Goal: Task Accomplishment & Management: Use online tool/utility

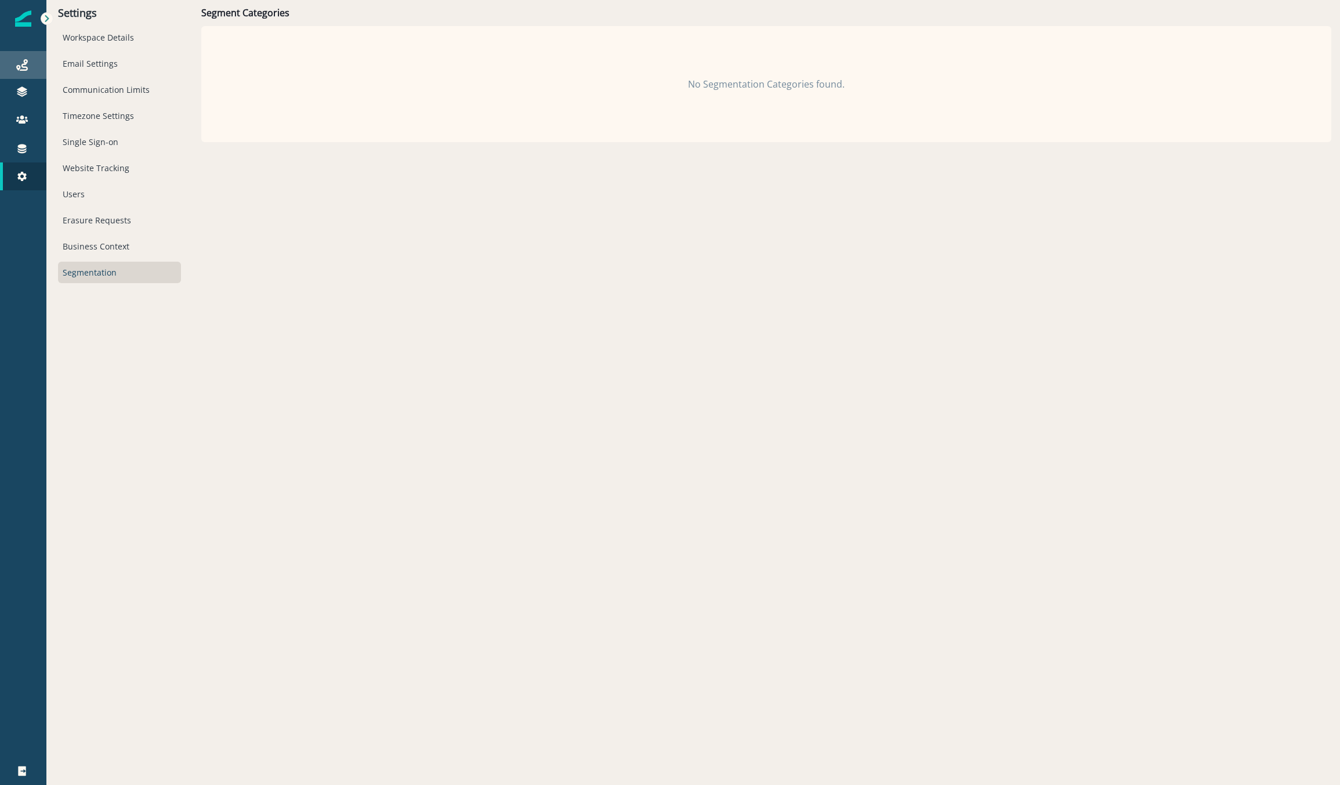
drag, startPoint x: 15, startPoint y: 63, endPoint x: 24, endPoint y: 67, distance: 10.1
click at [15, 63] on div "Journeys" at bounding box center [23, 65] width 37 height 14
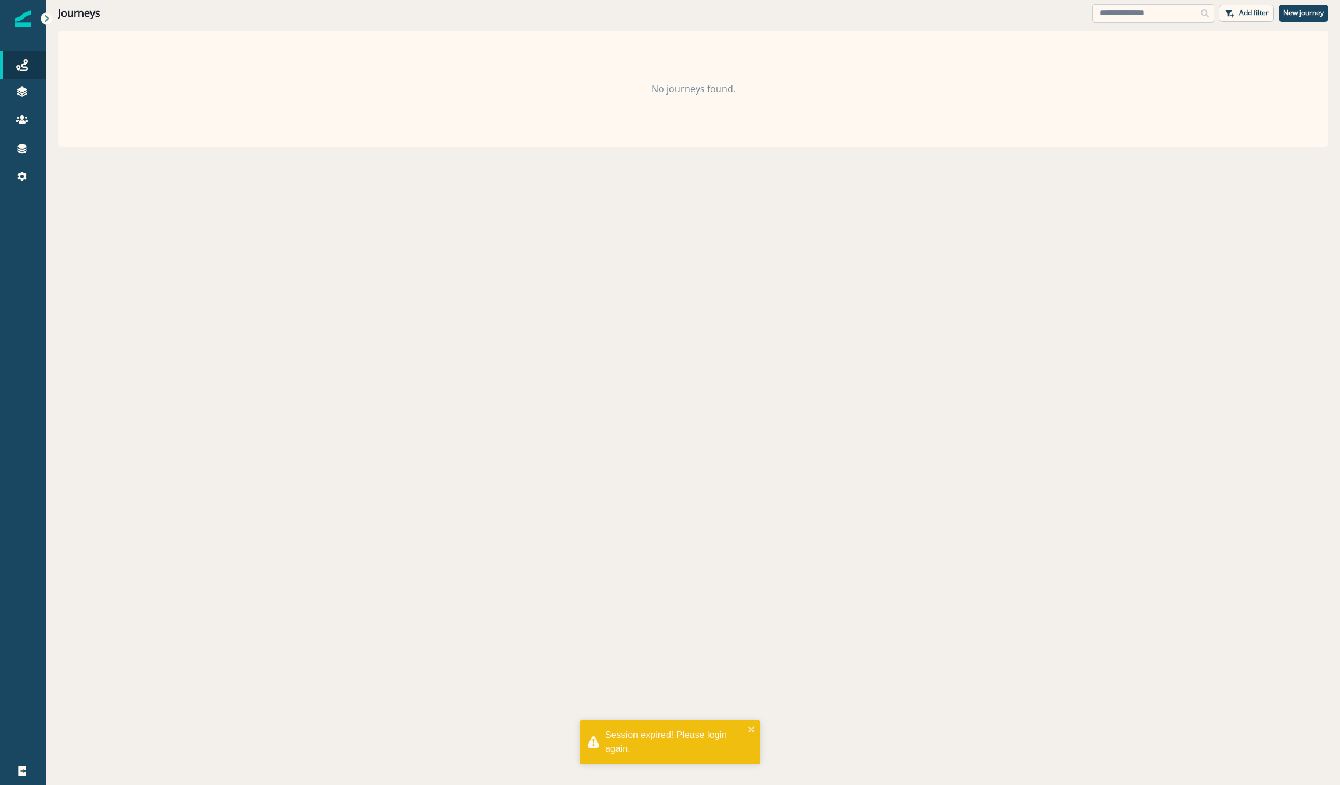
click at [1152, 14] on input at bounding box center [1154, 13] width 122 height 19
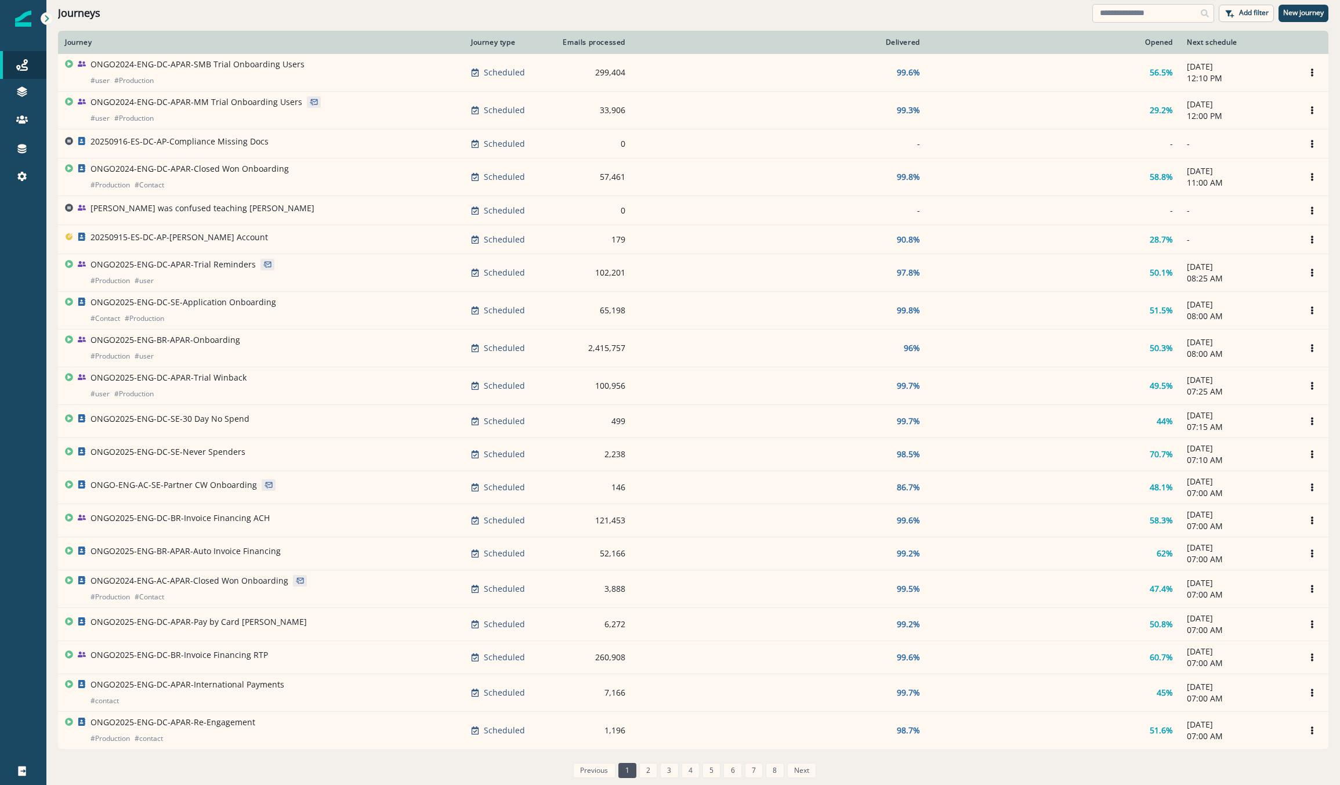
click at [1126, 11] on input at bounding box center [1154, 13] width 122 height 19
type input "******"
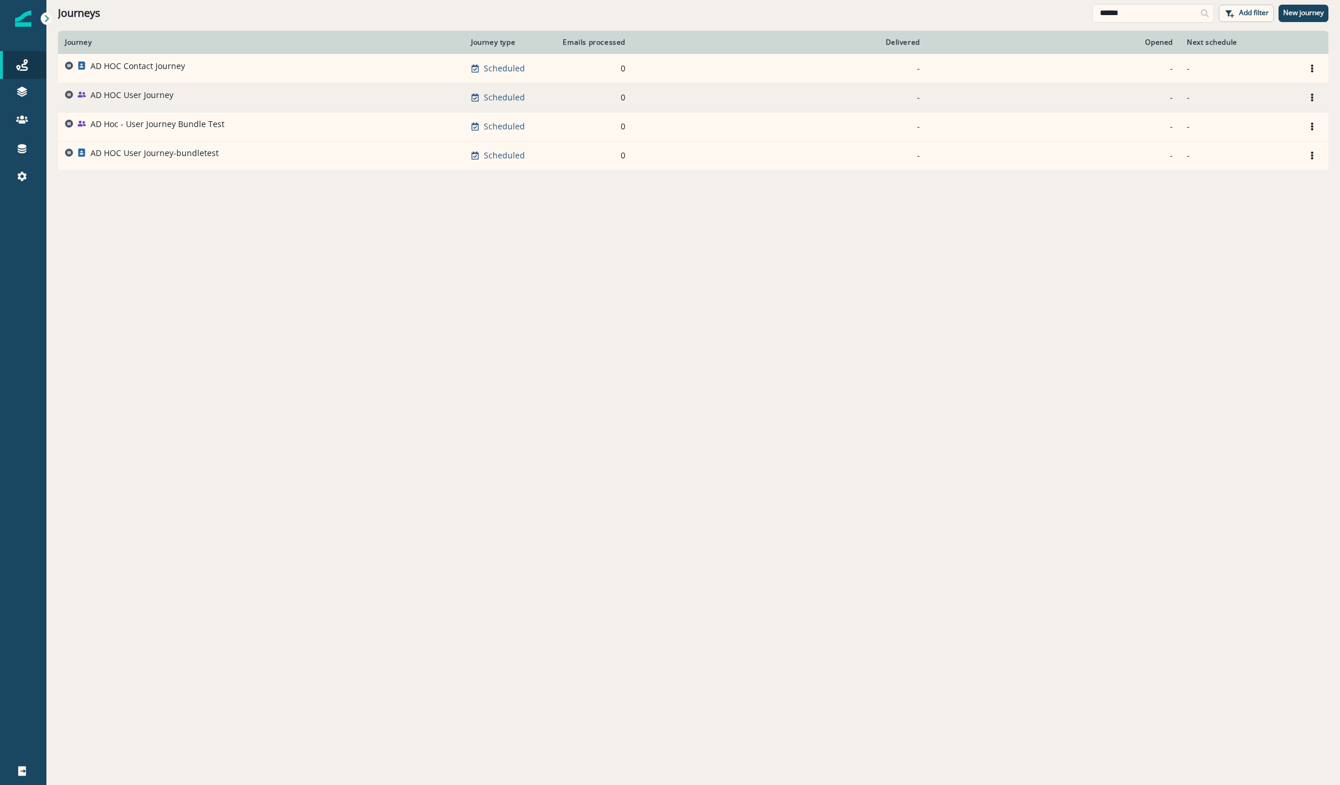
click at [148, 83] on td "AD HOC User Journey" at bounding box center [261, 97] width 406 height 29
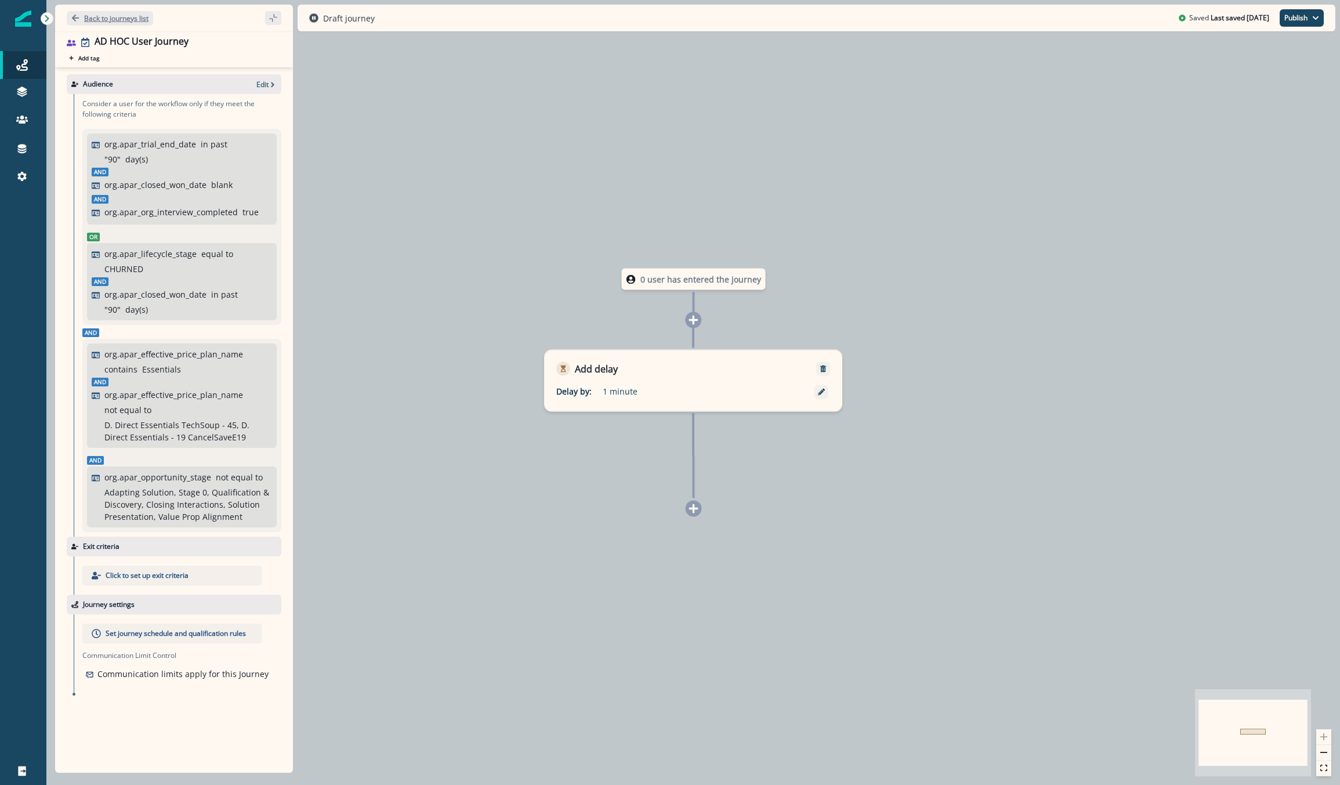
click at [94, 19] on p "Back to journeys list" at bounding box center [116, 18] width 64 height 10
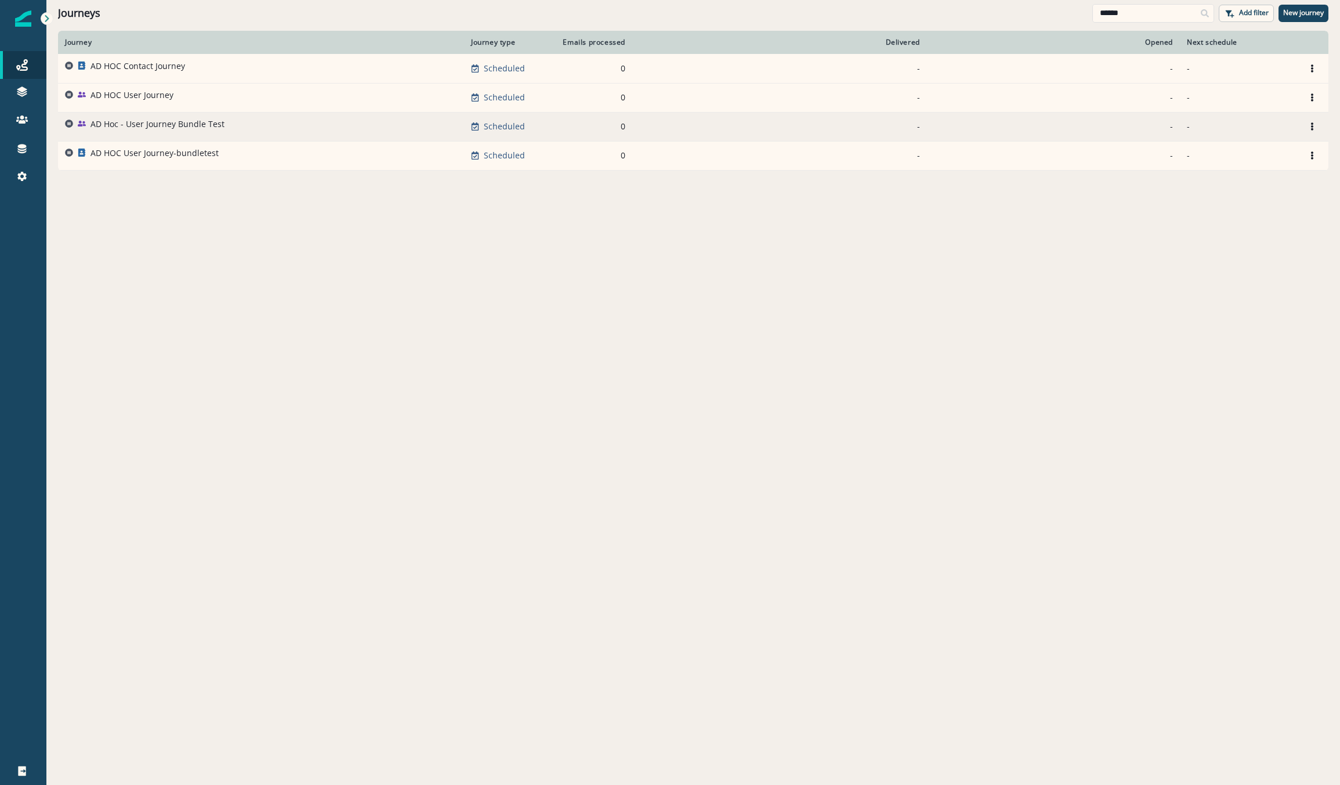
click at [117, 117] on td "AD Hoc - User Journey Bundle Test" at bounding box center [261, 126] width 406 height 29
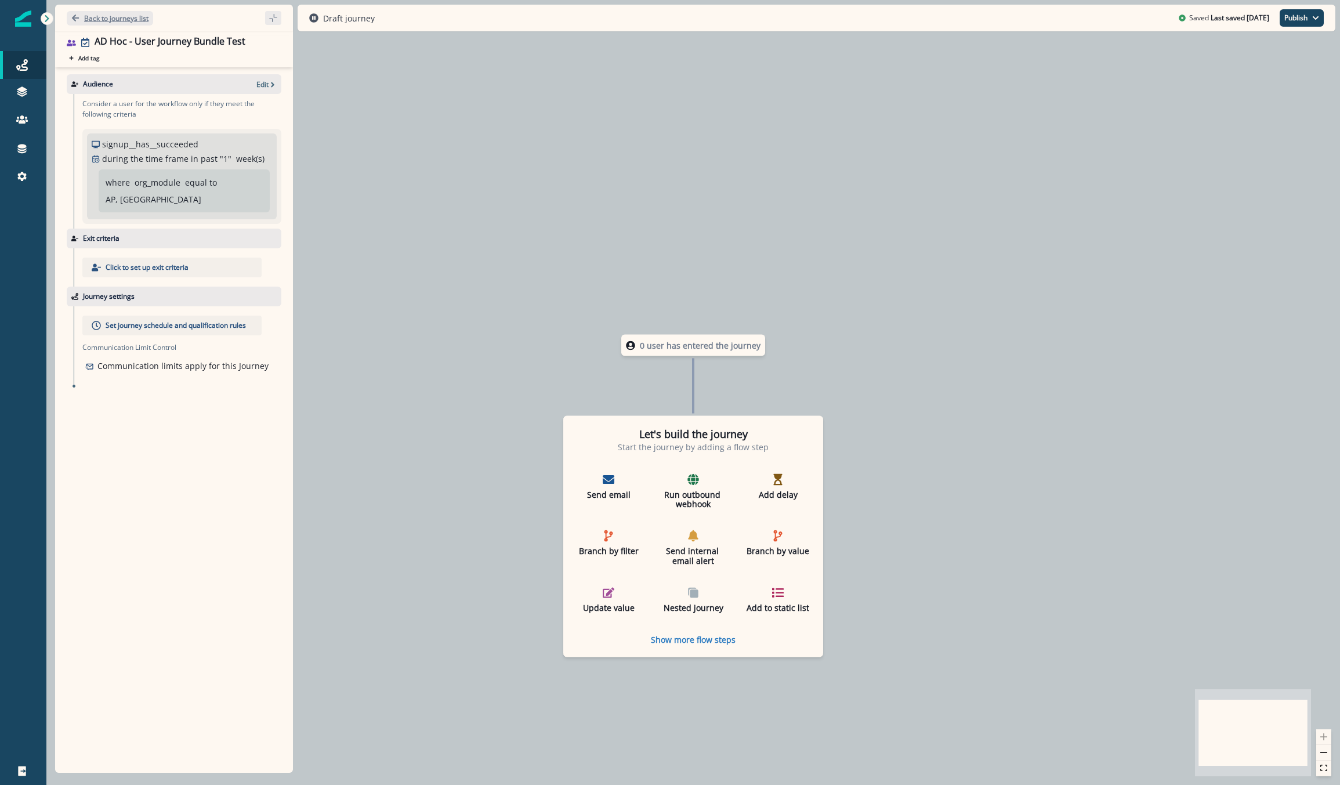
click at [129, 19] on p "Back to journeys list" at bounding box center [116, 18] width 64 height 10
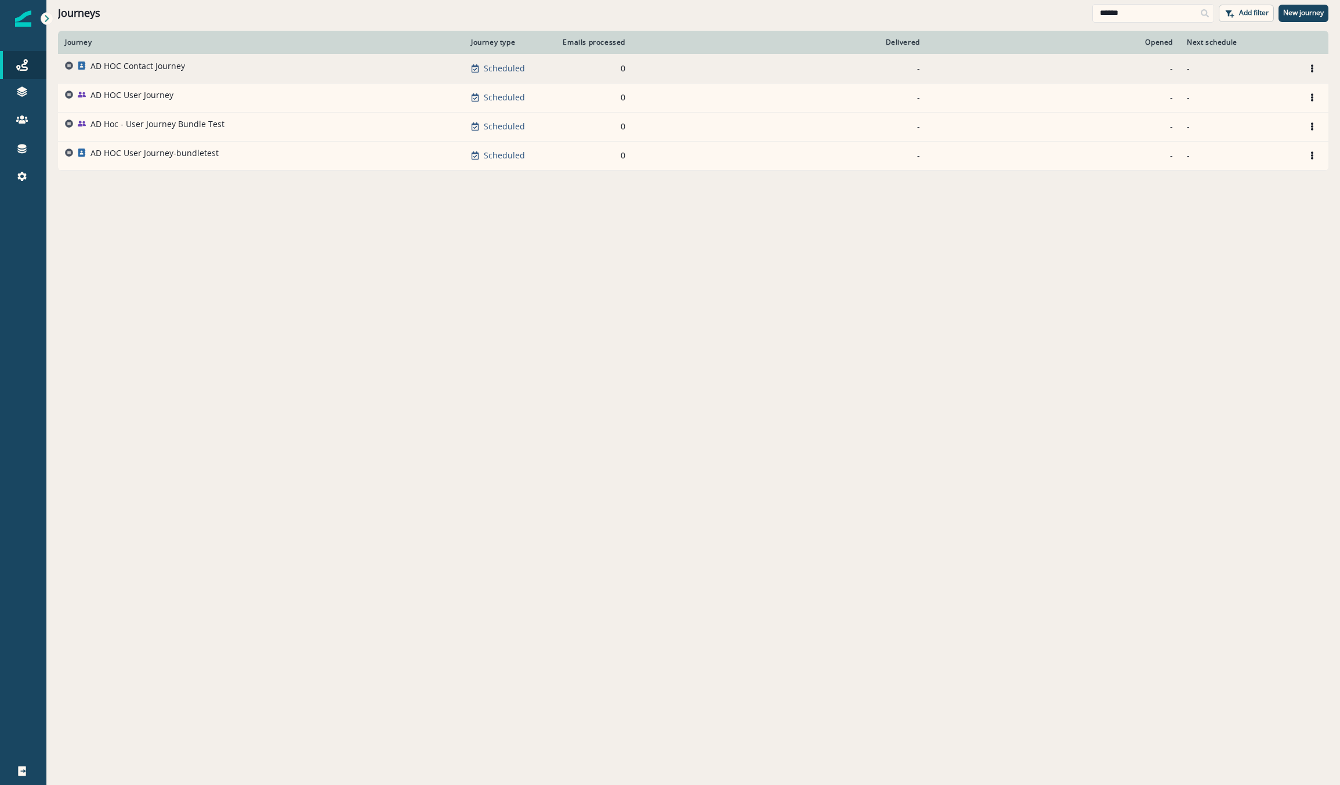
click at [154, 60] on td "AD HOC Contact Journey" at bounding box center [261, 68] width 406 height 29
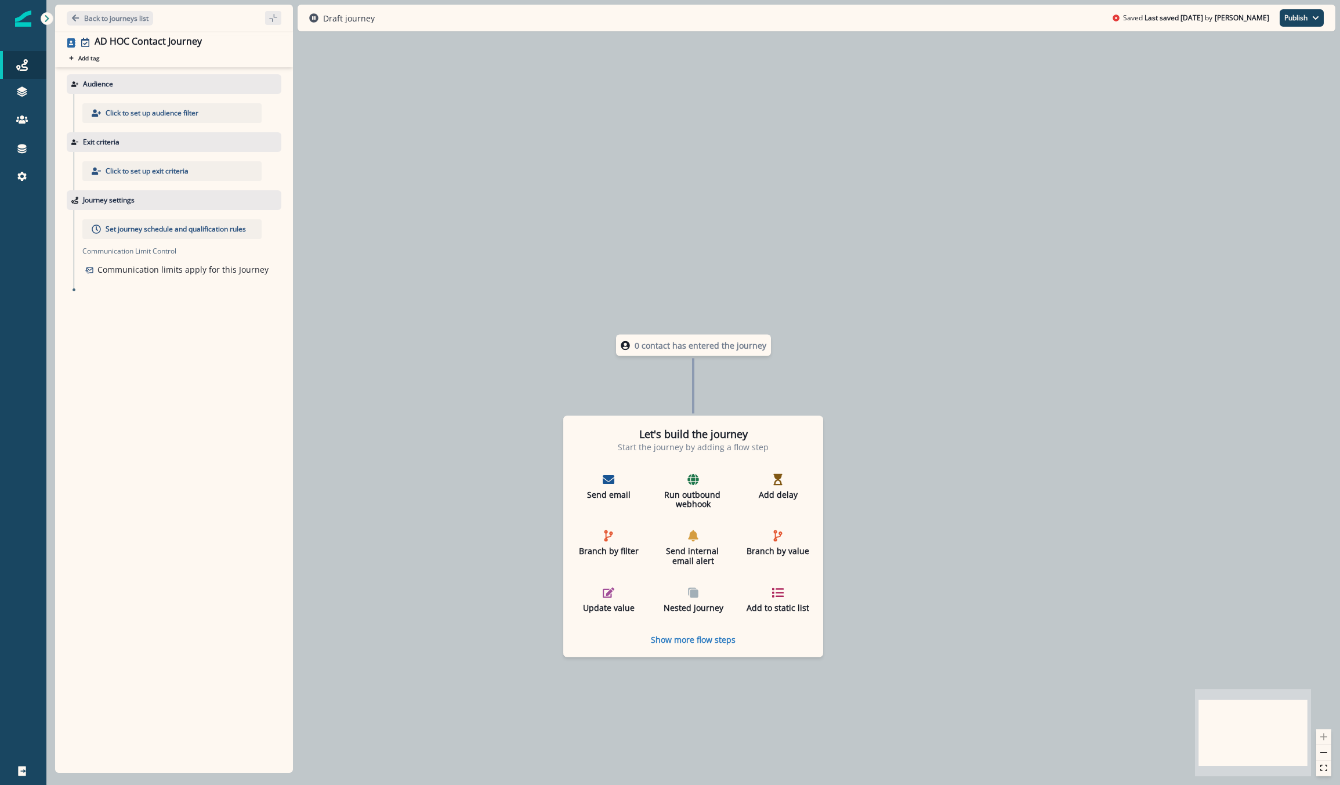
click at [143, 113] on p "Click to set up audience filter" at bounding box center [152, 113] width 93 height 10
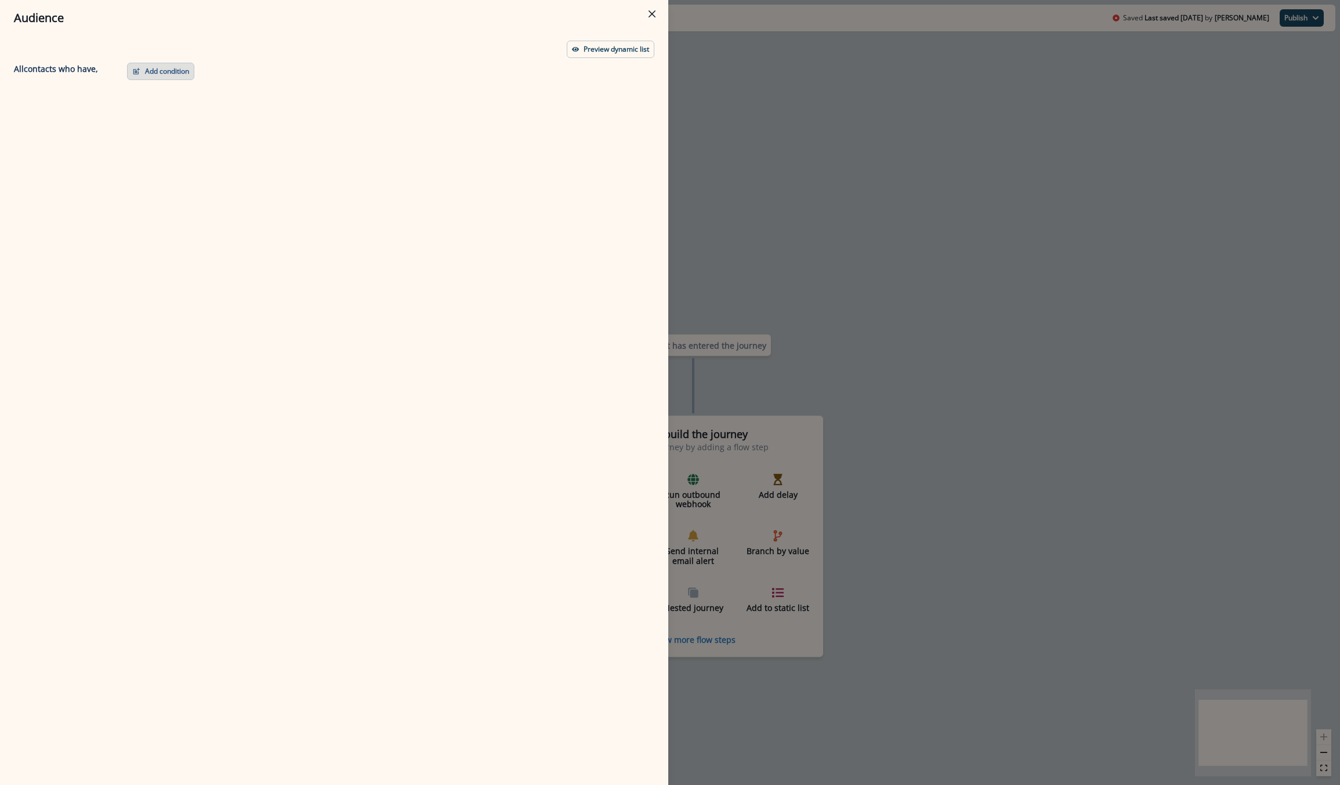
click at [176, 73] on button "Add condition" at bounding box center [160, 71] width 67 height 17
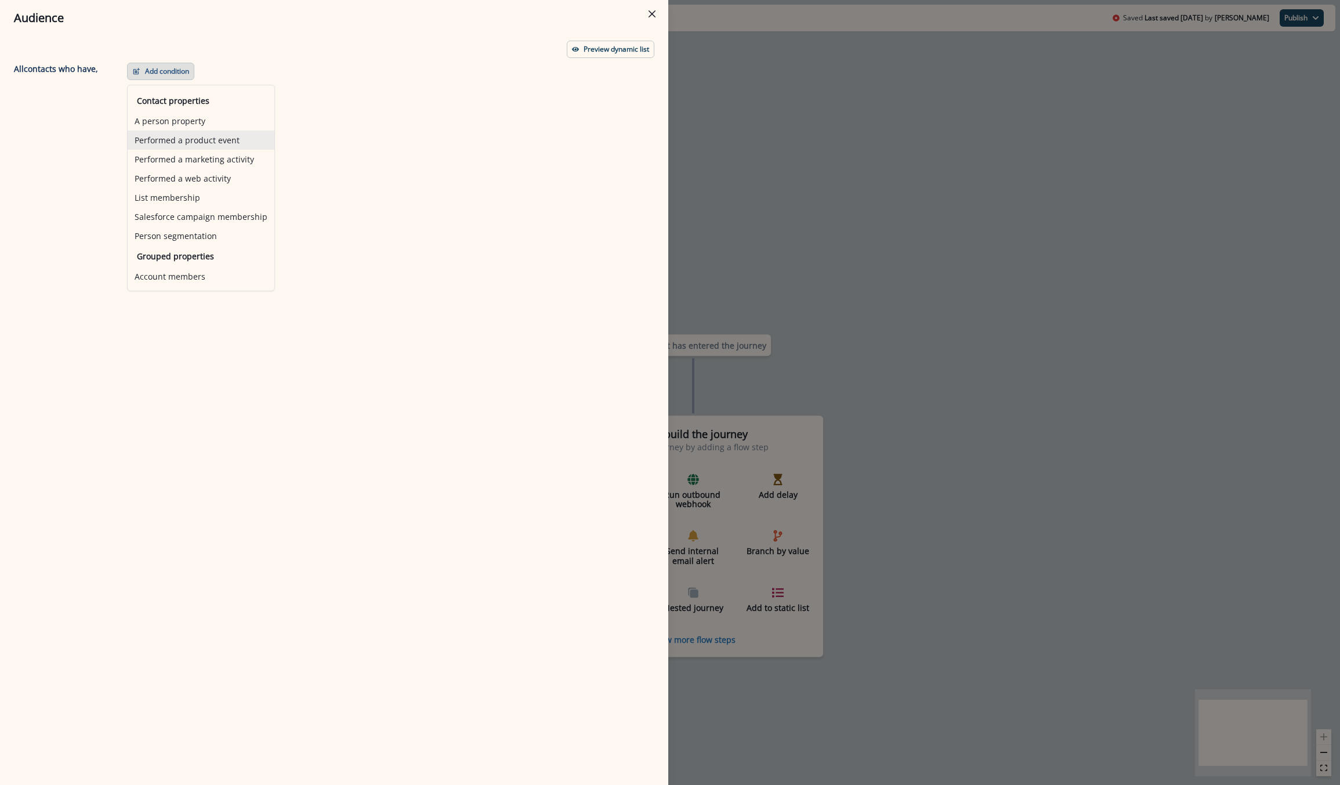
click at [179, 131] on button "Performed a product event" at bounding box center [201, 140] width 147 height 19
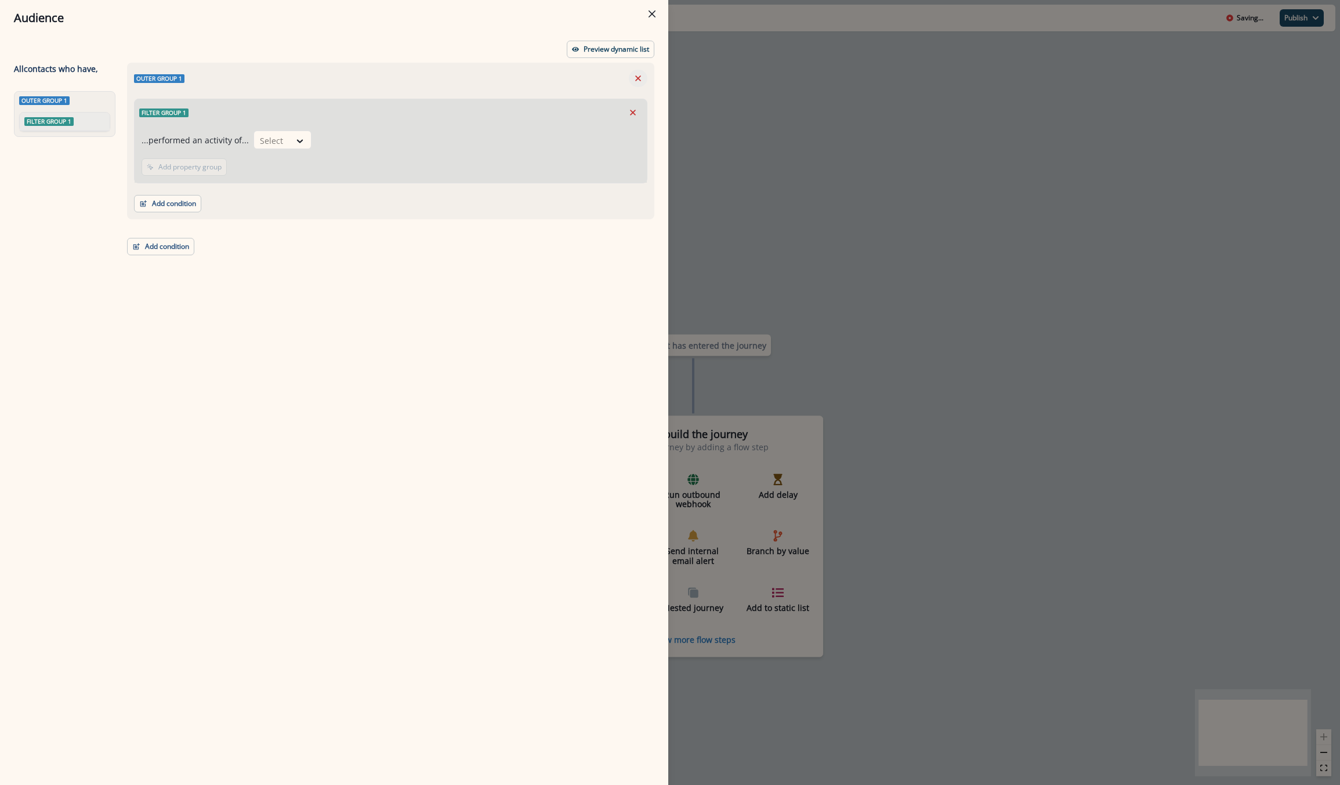
click at [635, 72] on button "Remove" at bounding box center [638, 78] width 19 height 17
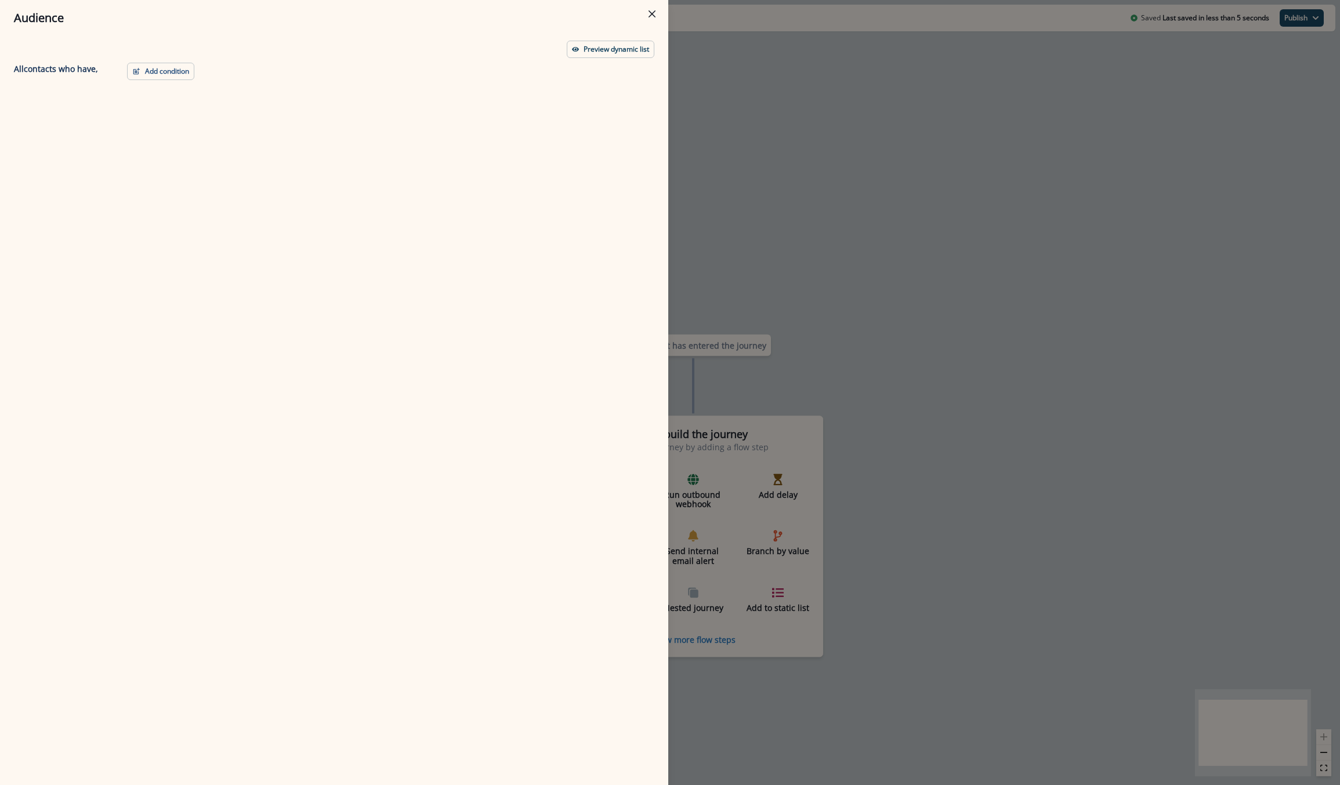
drag, startPoint x: 124, startPoint y: 85, endPoint x: 149, endPoint y: 81, distance: 25.2
click at [125, 85] on div "Add condition Contact properties A person property Performed a product event Pe…" at bounding box center [387, 403] width 534 height 680
click at [150, 80] on div "Add condition Contact properties A person property Performed a product event Pe…" at bounding box center [387, 403] width 534 height 680
click at [159, 77] on button "Add condition" at bounding box center [160, 71] width 67 height 17
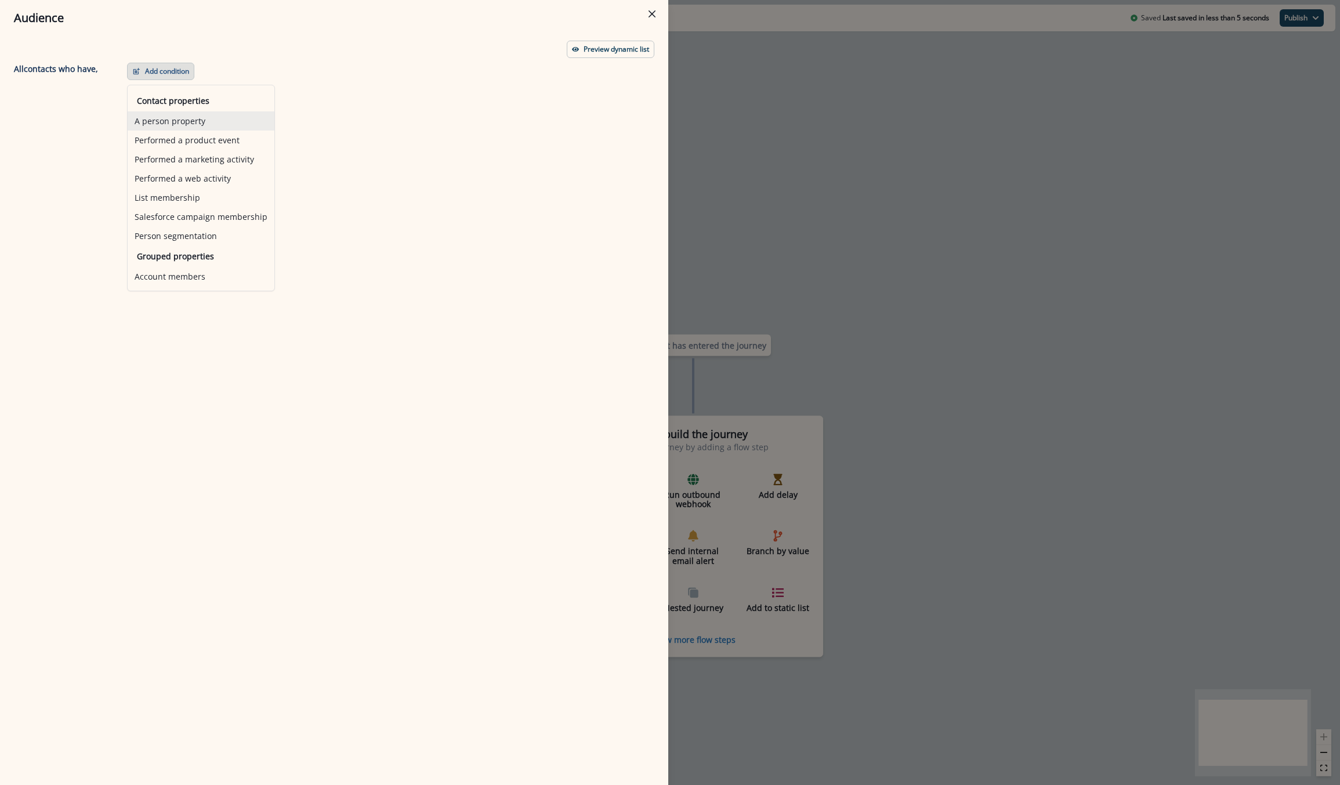
click at [159, 119] on button "A person property" at bounding box center [201, 120] width 147 height 19
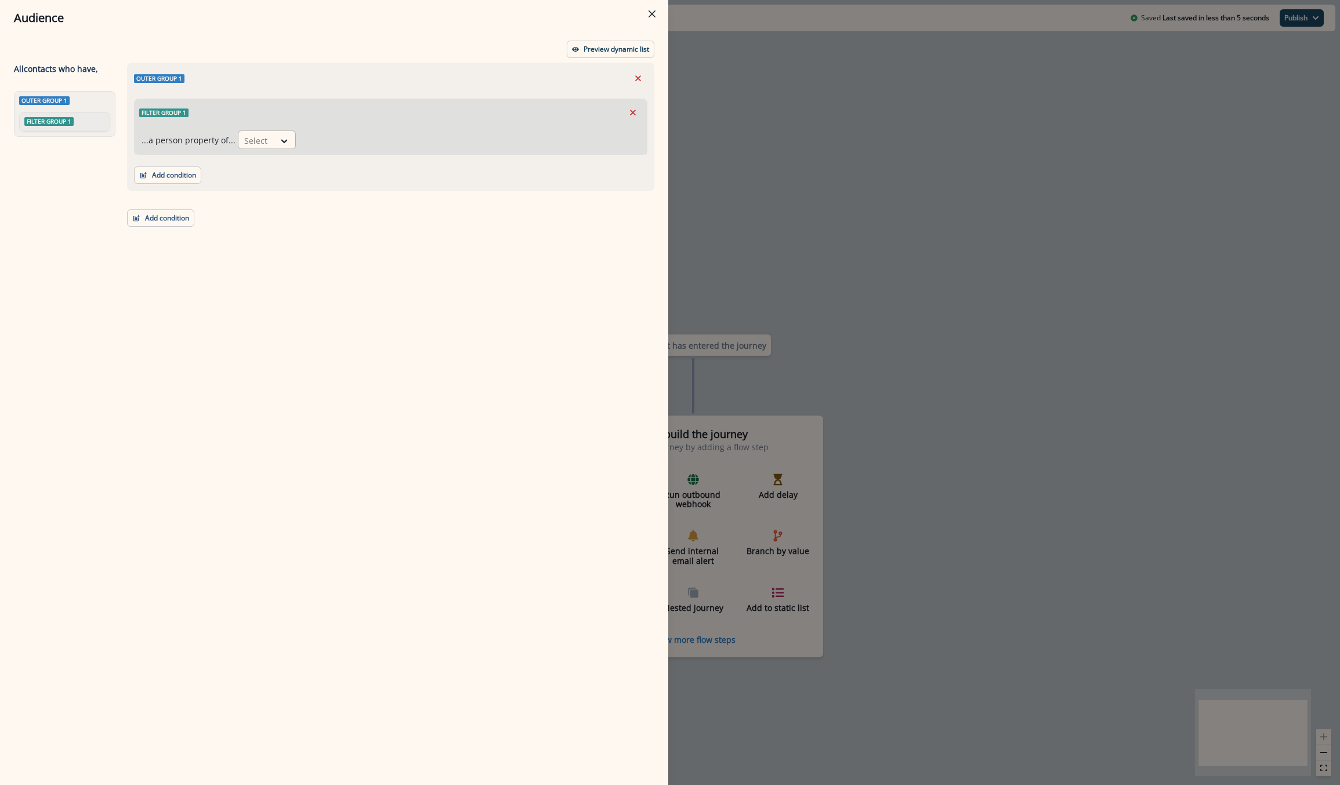
click at [263, 140] on div at bounding box center [256, 140] width 24 height 15
type input "****"
click at [256, 185] on div "account.Ring Fenced Account" at bounding box center [299, 188] width 128 height 21
click at [424, 129] on div "...a person property of... option account.Ring Fenced Account, selected. accoun…" at bounding box center [391, 140] width 512 height 28
click at [432, 146] on icon at bounding box center [437, 141] width 10 height 12
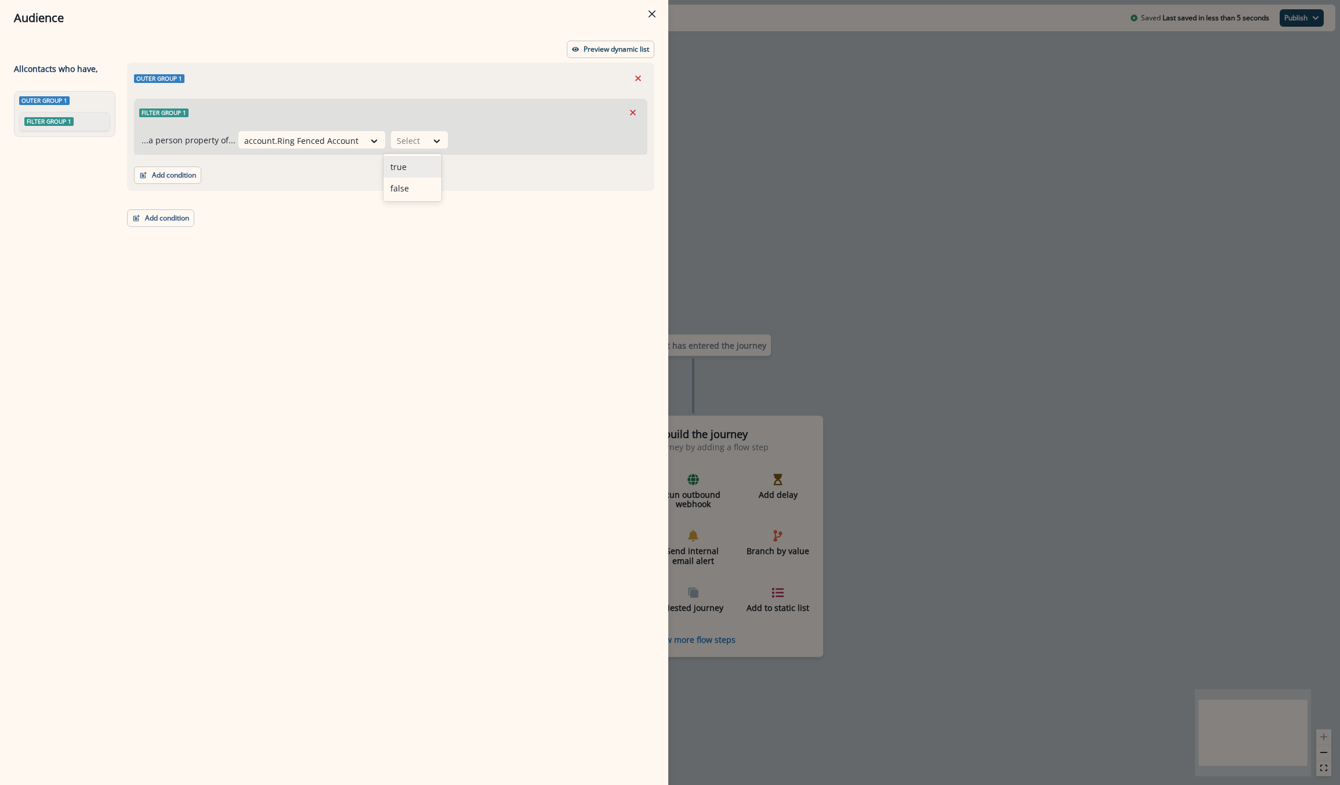
click at [415, 163] on div "true" at bounding box center [413, 166] width 58 height 21
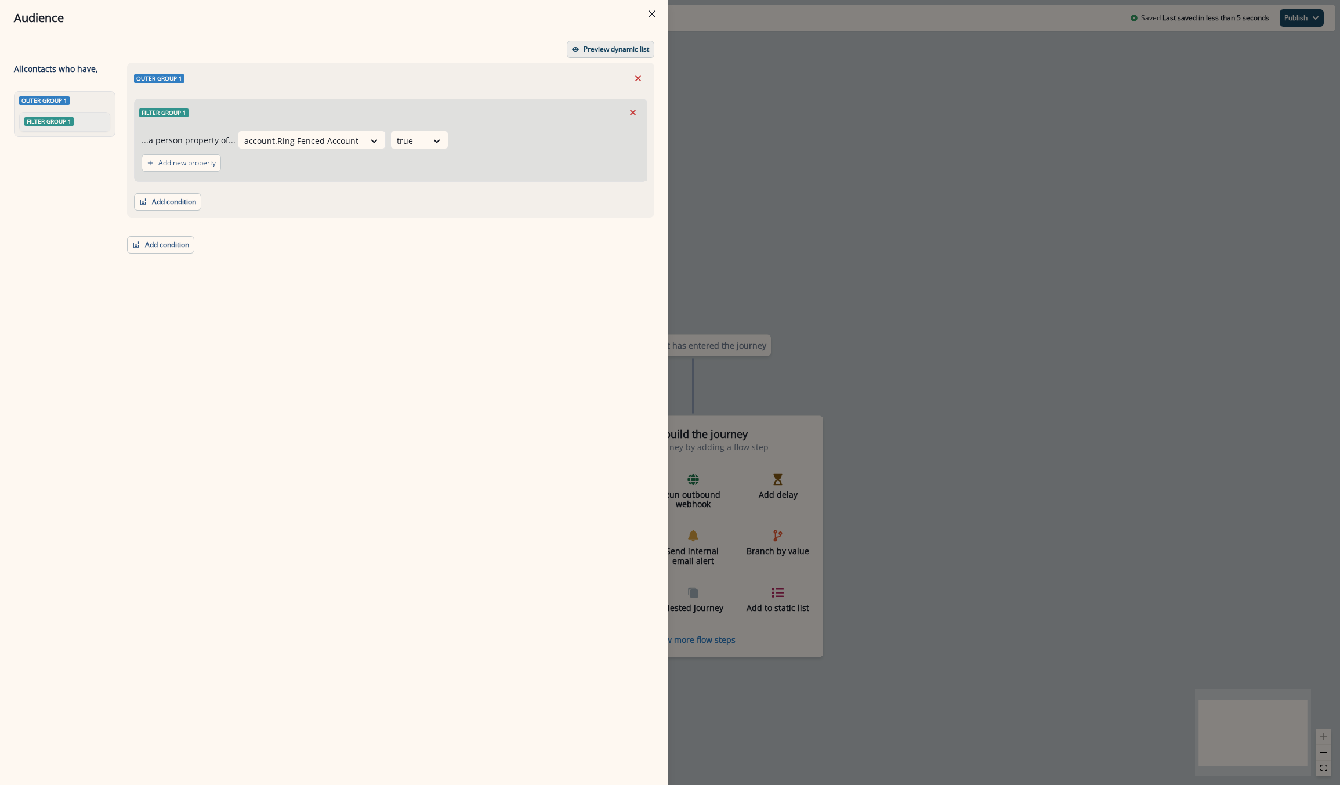
click at [608, 53] on p "Preview dynamic list" at bounding box center [617, 49] width 66 height 8
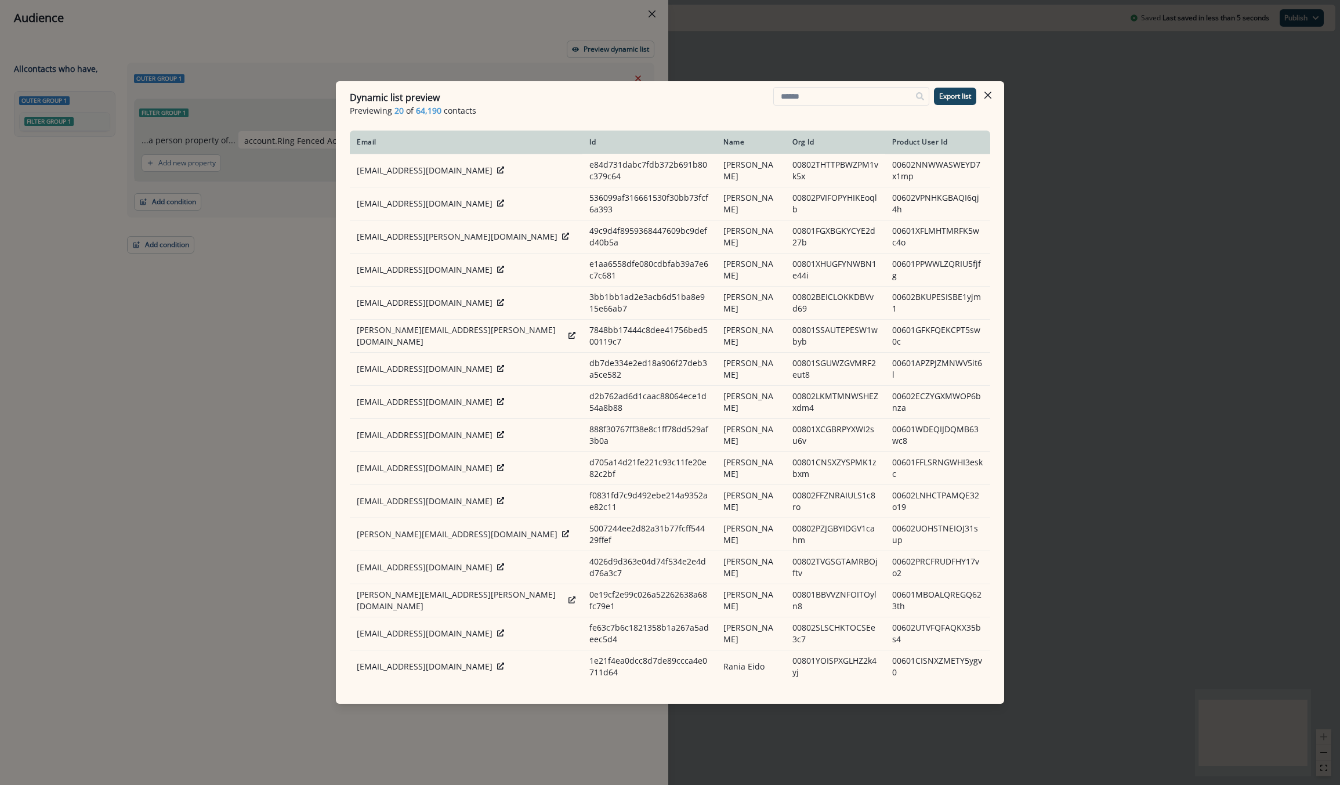
drag, startPoint x: 576, startPoint y: 93, endPoint x: 712, endPoint y: 100, distance: 136.5
click at [712, 100] on div "Dynamic list preview" at bounding box center [670, 98] width 641 height 14
click at [1192, 168] on div "Dynamic list preview Previewing 20 of 64,190 contacts Export list Email Id Name…" at bounding box center [670, 392] width 1340 height 785
